Goal: Navigation & Orientation: Find specific page/section

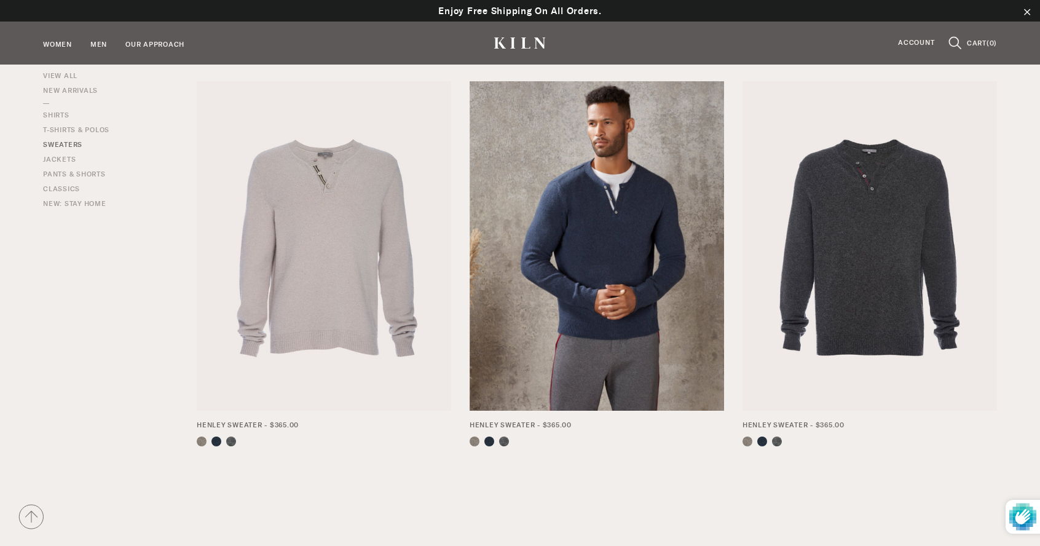
scroll to position [448, 0]
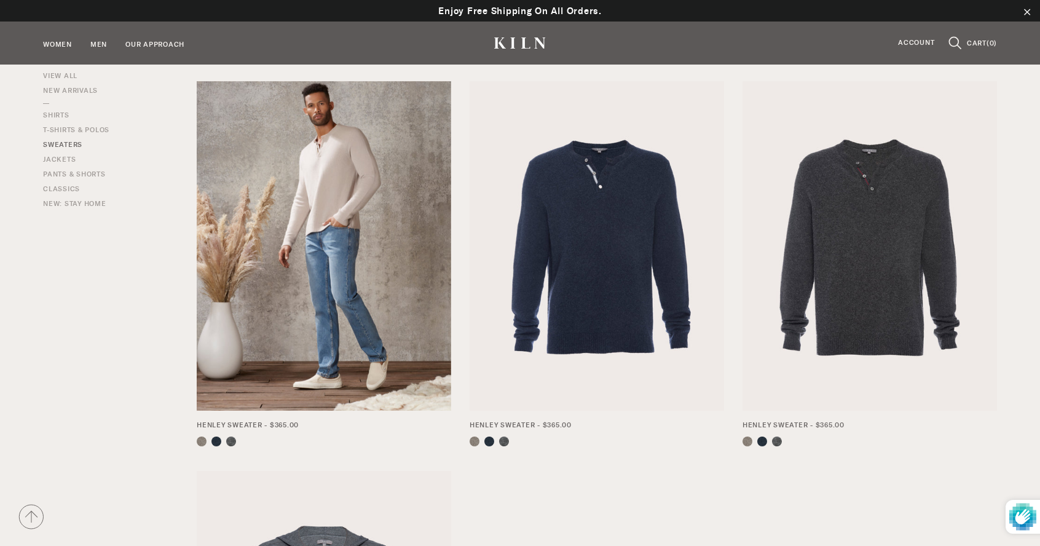
click at [292, 248] on img at bounding box center [324, 246] width 254 height 330
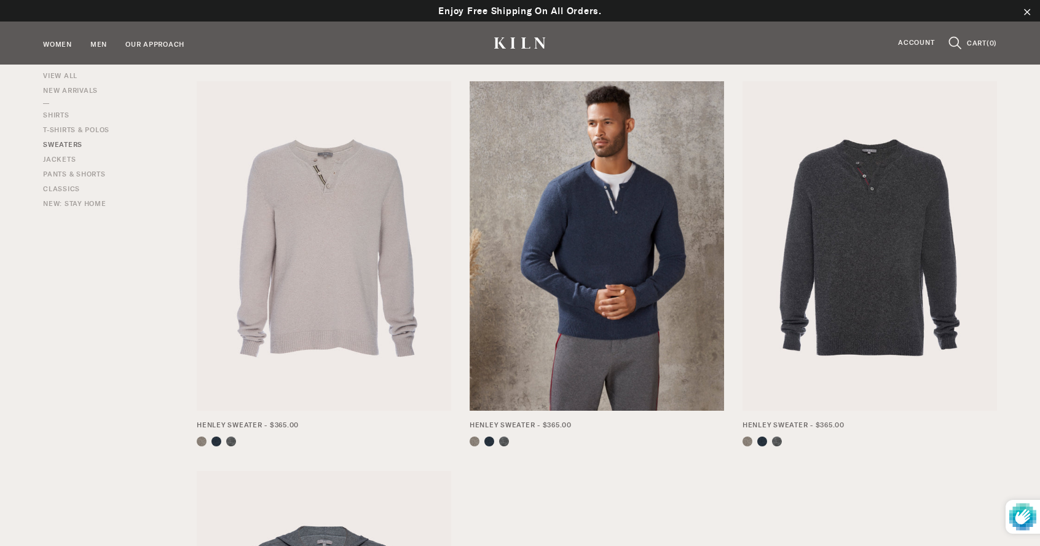
scroll to position [448, 0]
click at [571, 280] on img at bounding box center [597, 246] width 254 height 330
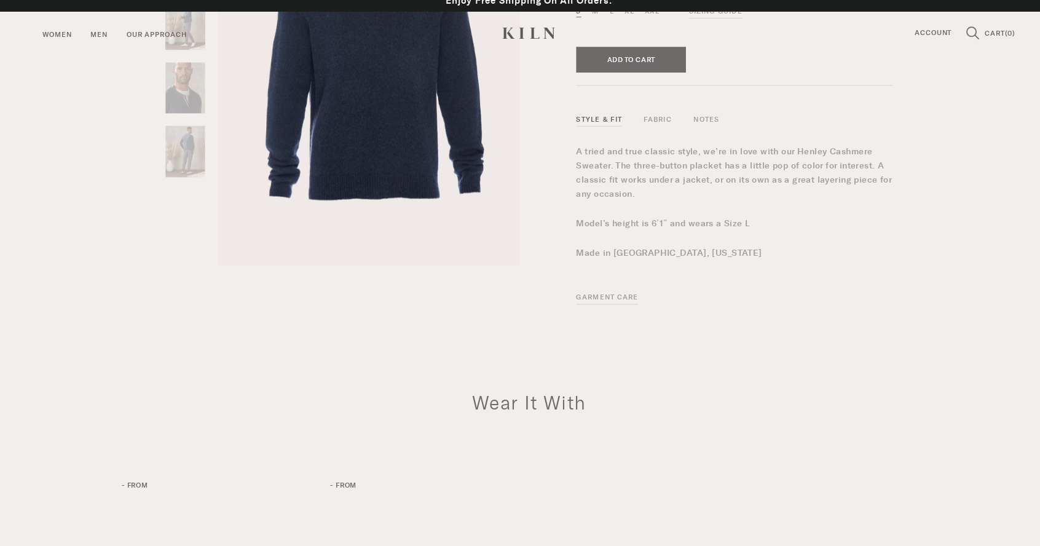
scroll to position [199, 0]
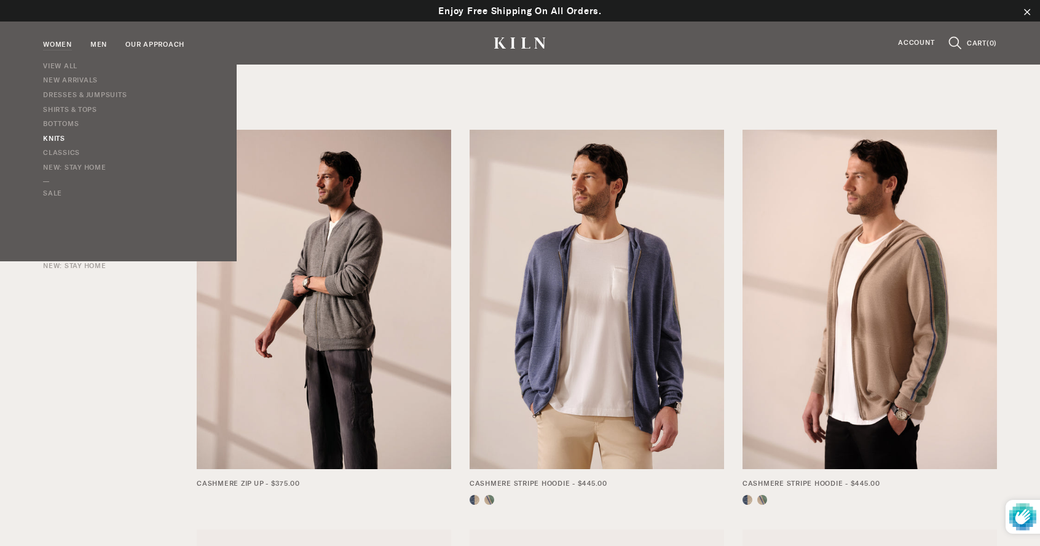
click at [50, 135] on link "Knits" at bounding box center [85, 139] width 84 height 15
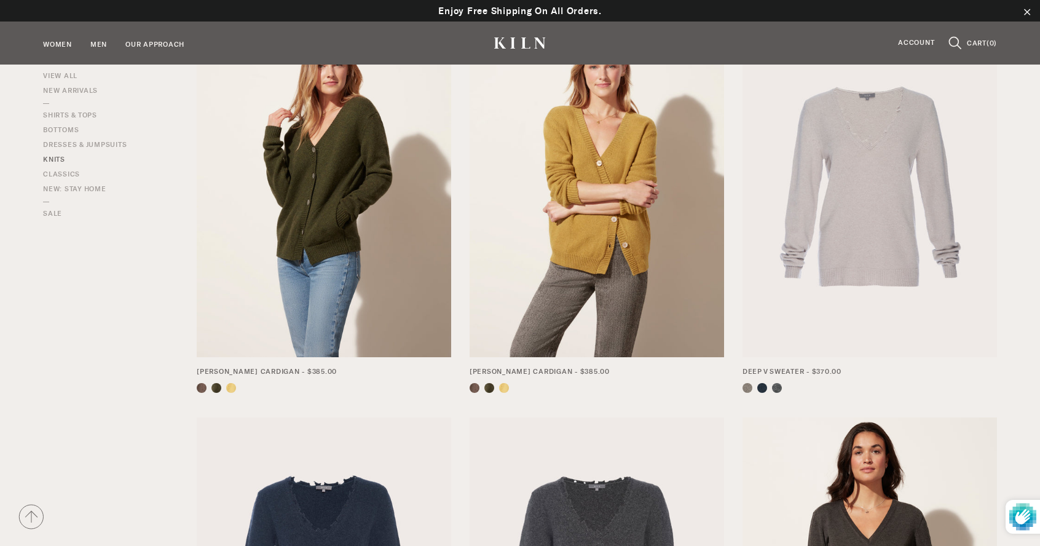
scroll to position [511, 0]
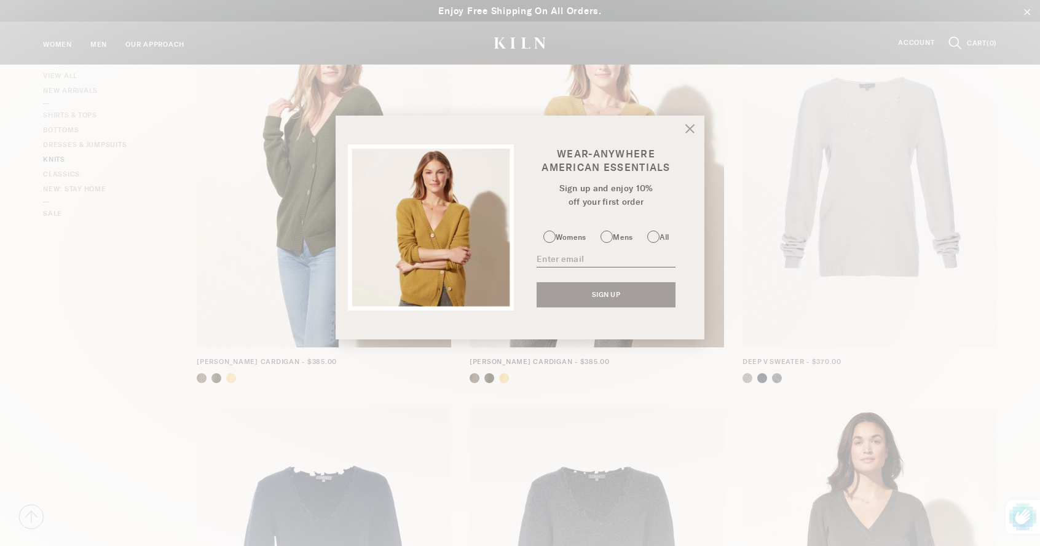
click at [690, 128] on icon at bounding box center [690, 129] width 9 height 9
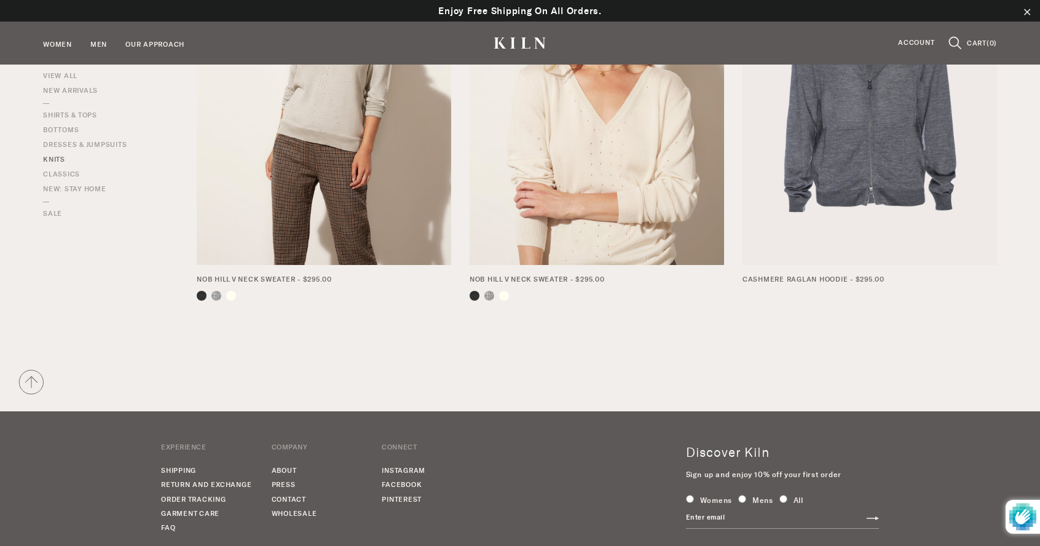
scroll to position [1435, 0]
